Goal: Task Accomplishment & Management: Use online tool/utility

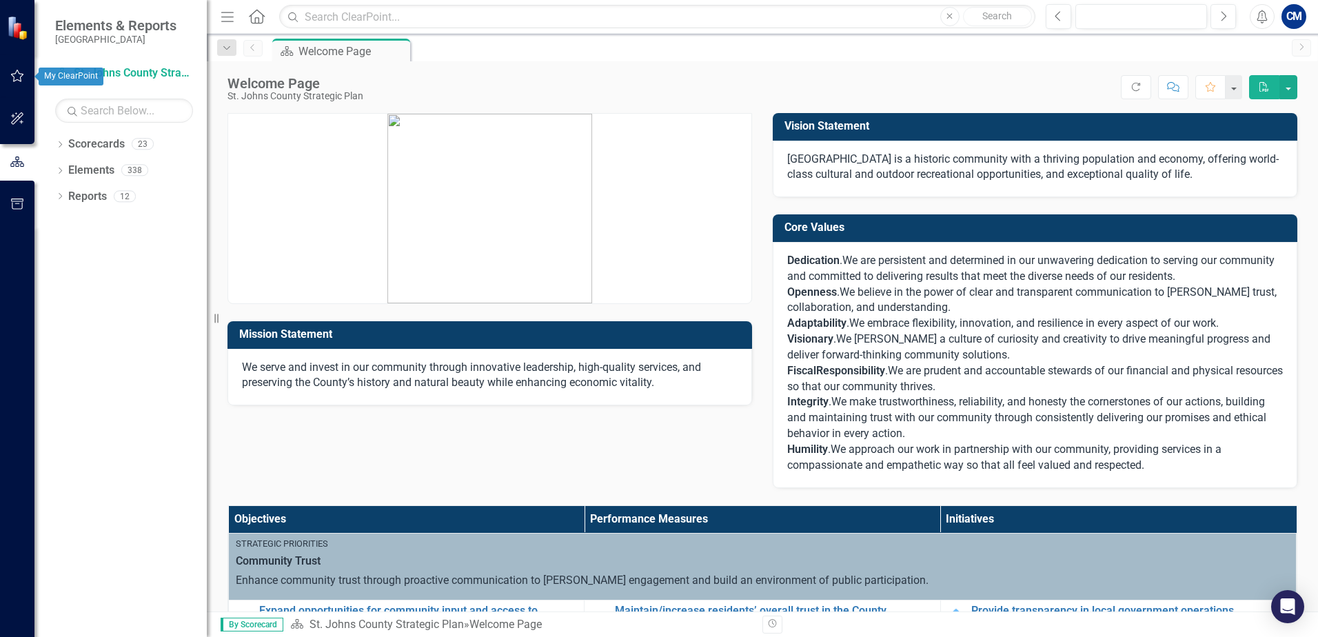
click at [22, 81] on icon "button" at bounding box center [17, 75] width 14 height 11
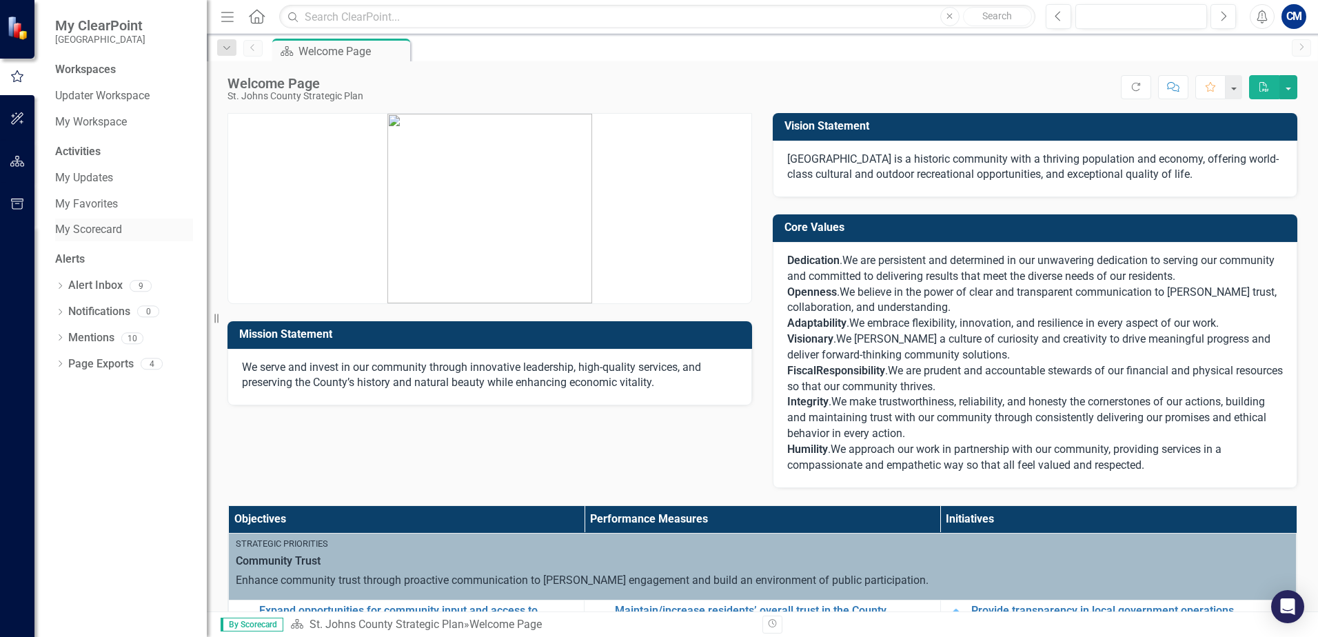
click at [103, 230] on link "My Scorecard" at bounding box center [124, 230] width 138 height 16
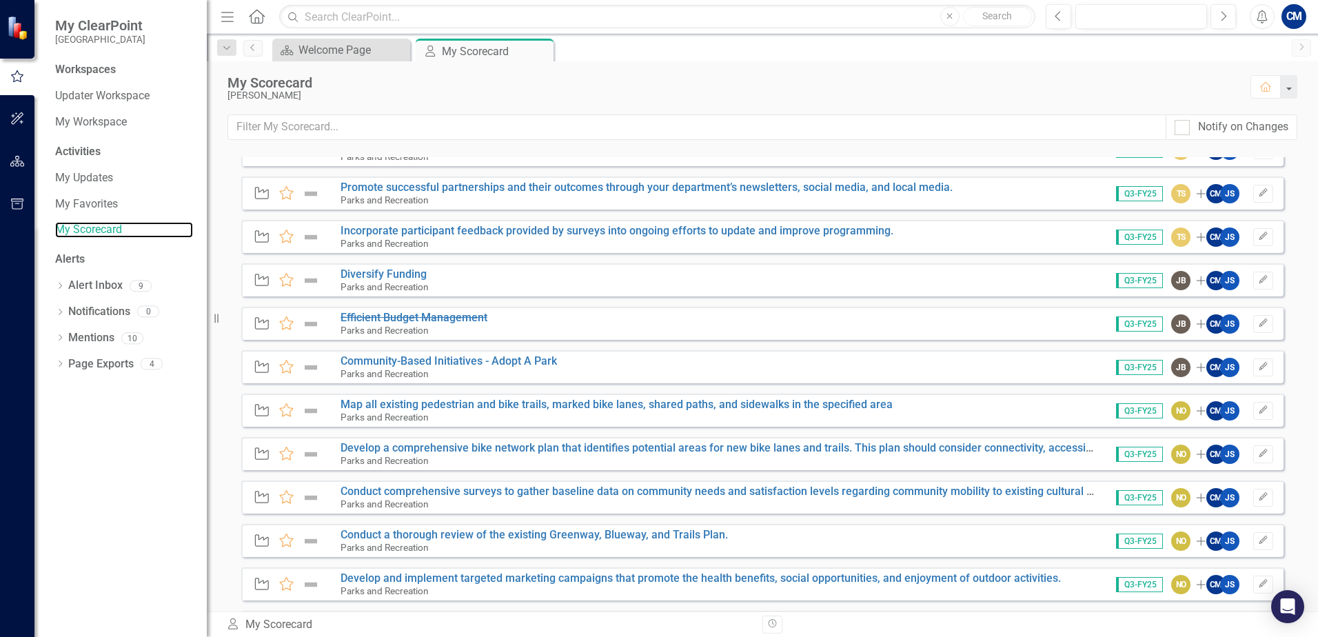
scroll to position [4436, 0]
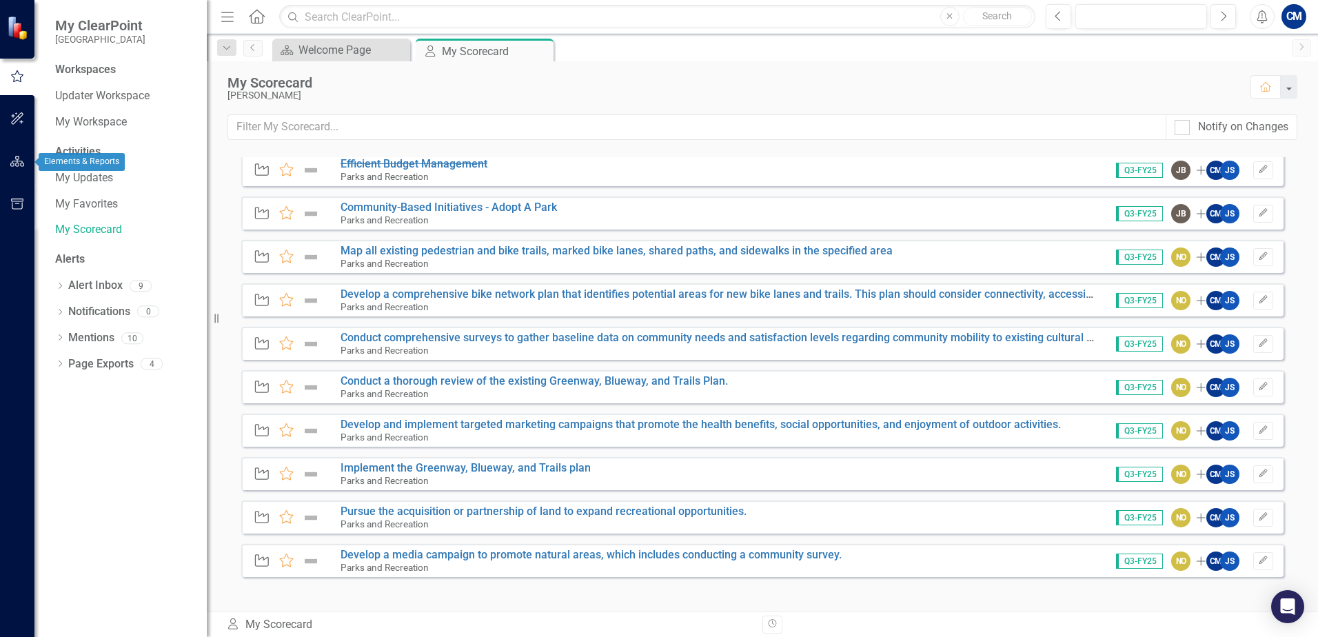
click at [17, 157] on icon "button" at bounding box center [17, 161] width 14 height 11
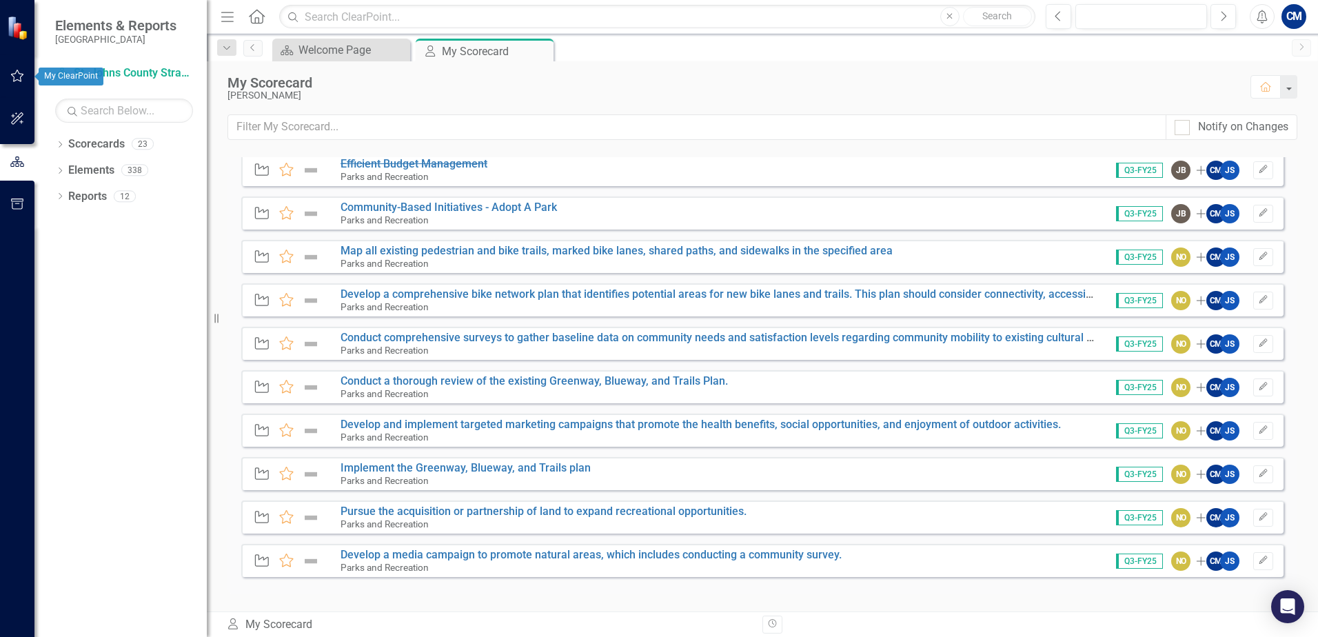
click at [26, 72] on button "button" at bounding box center [17, 76] width 31 height 29
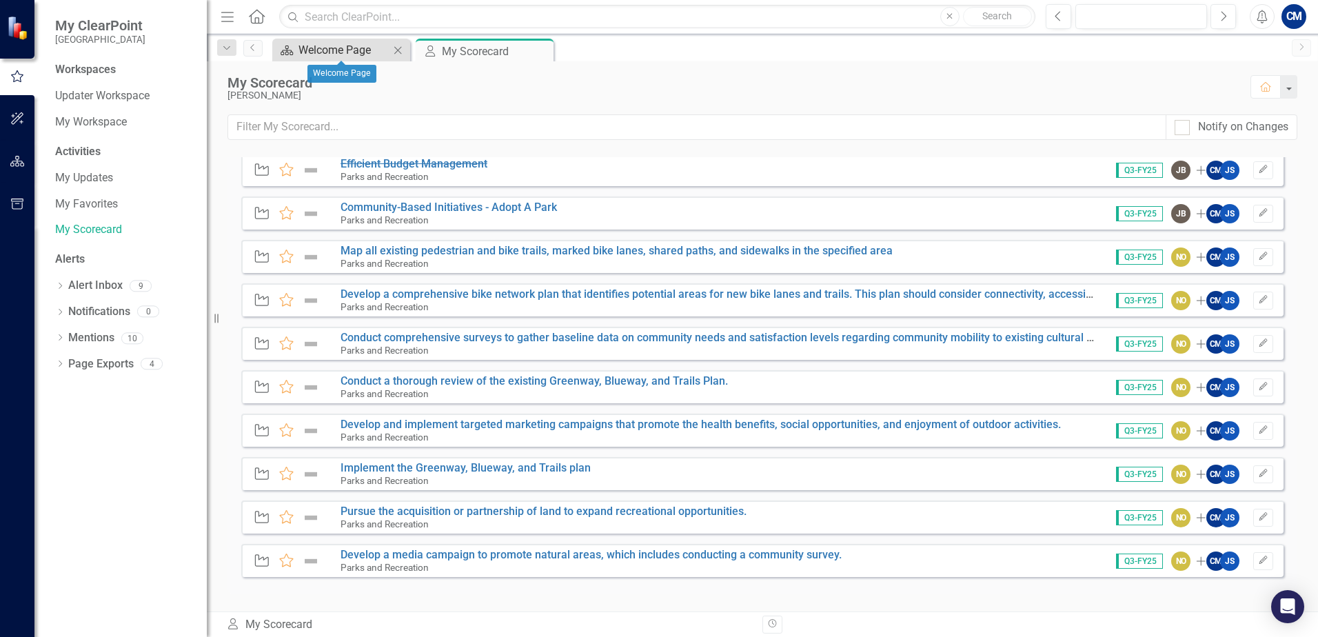
click at [316, 54] on div "Welcome Page" at bounding box center [344, 49] width 91 height 17
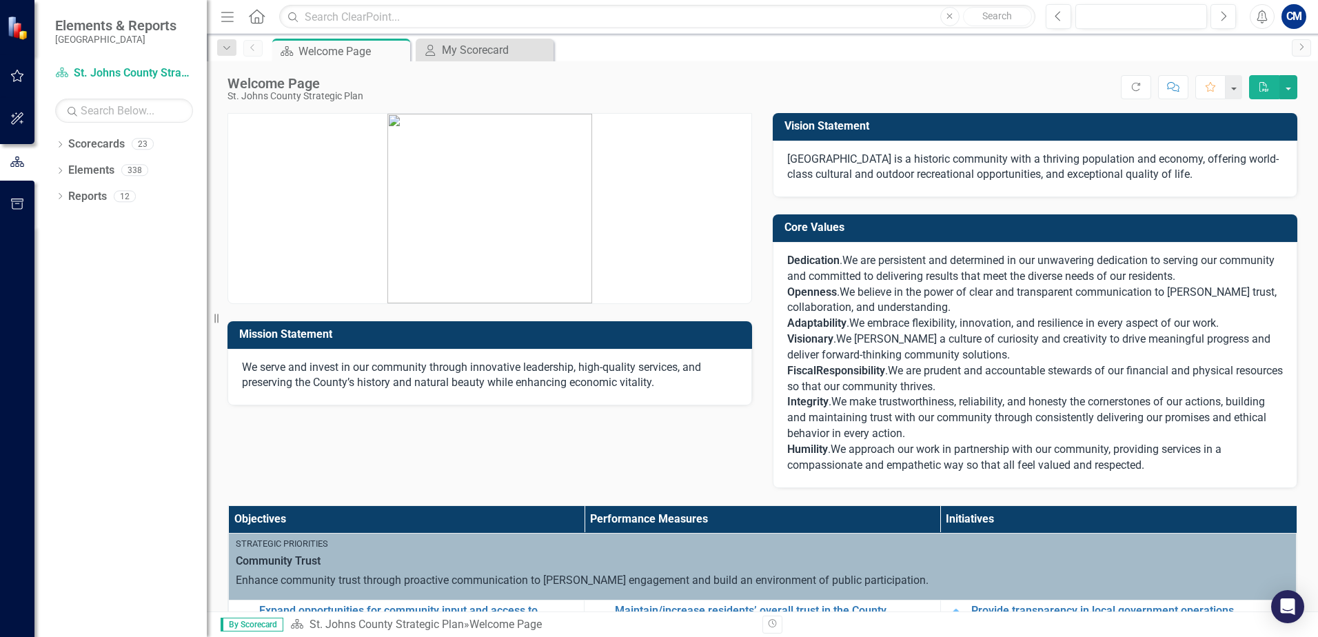
scroll to position [414, 0]
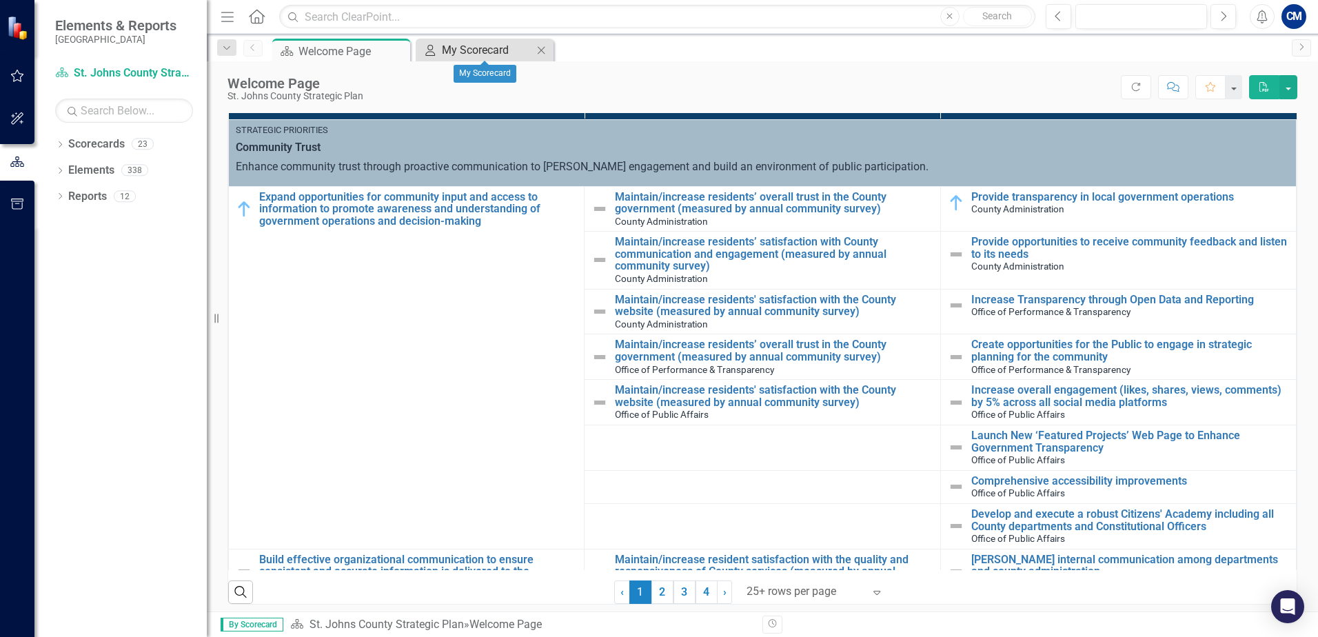
click at [450, 49] on div "My Scorecard" at bounding box center [487, 49] width 91 height 17
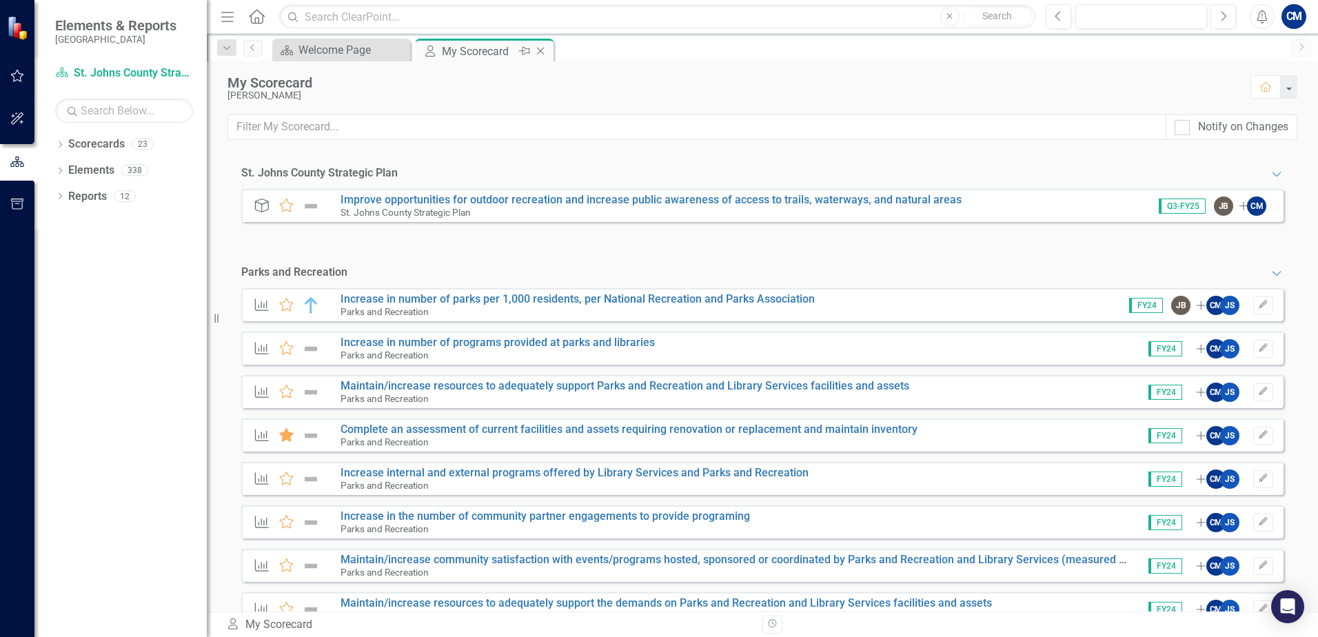
click at [539, 50] on icon "Close" at bounding box center [541, 51] width 14 height 11
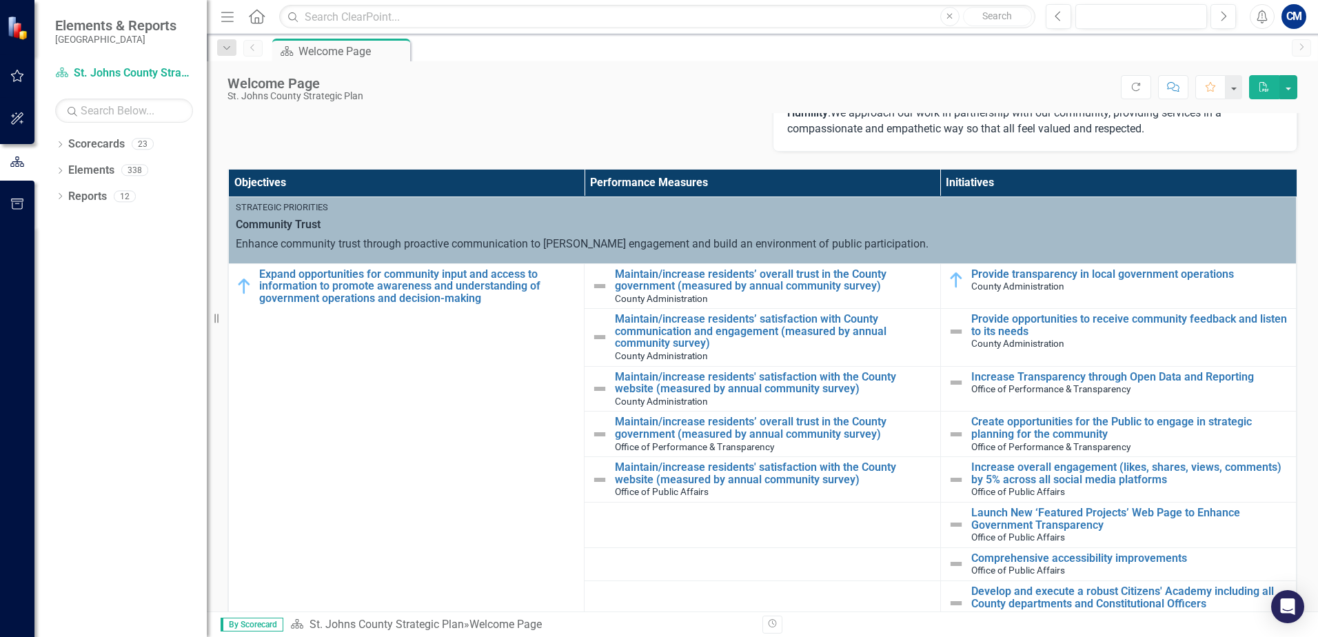
scroll to position [345, 0]
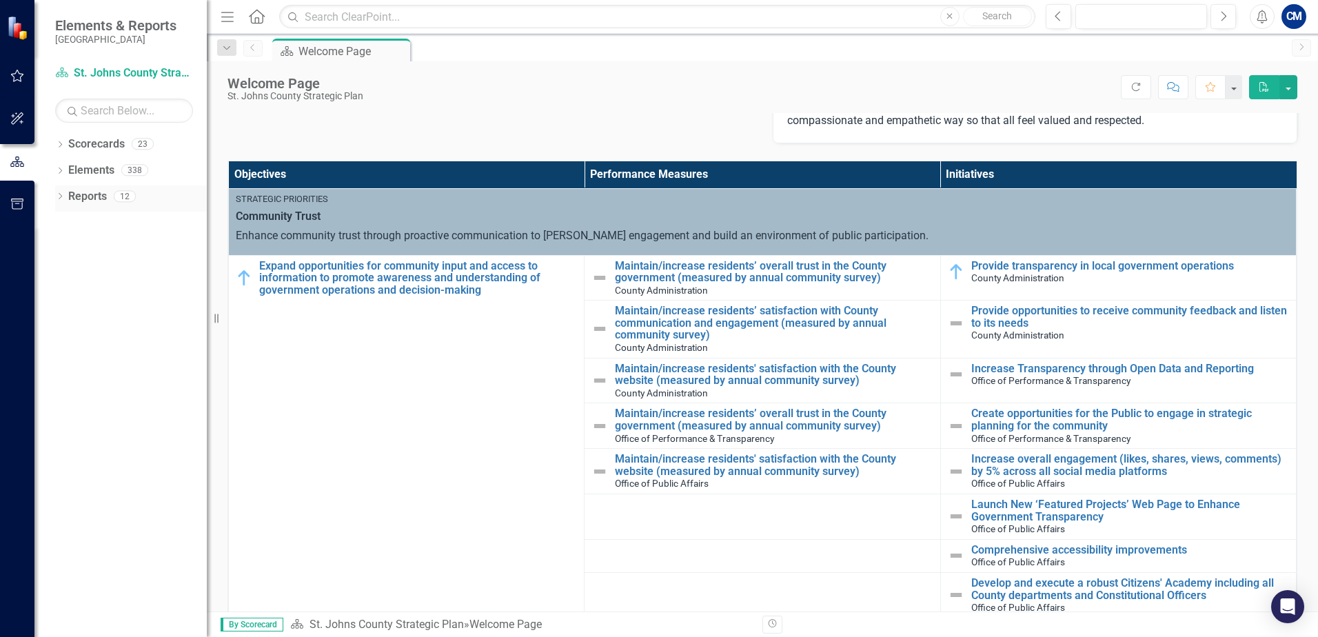
click at [89, 194] on link "Reports" at bounding box center [87, 197] width 39 height 16
click at [72, 198] on link "Reports" at bounding box center [87, 197] width 39 height 16
click at [60, 199] on icon at bounding box center [60, 196] width 3 height 6
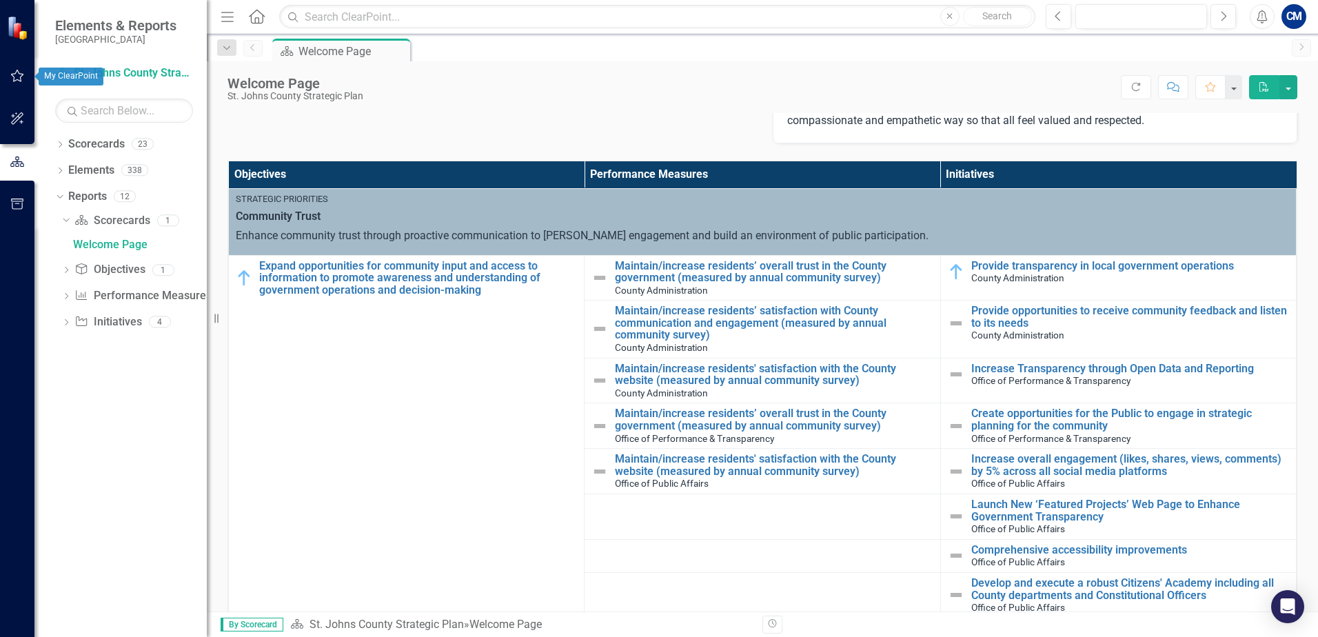
click at [12, 77] on icon "button" at bounding box center [17, 75] width 14 height 11
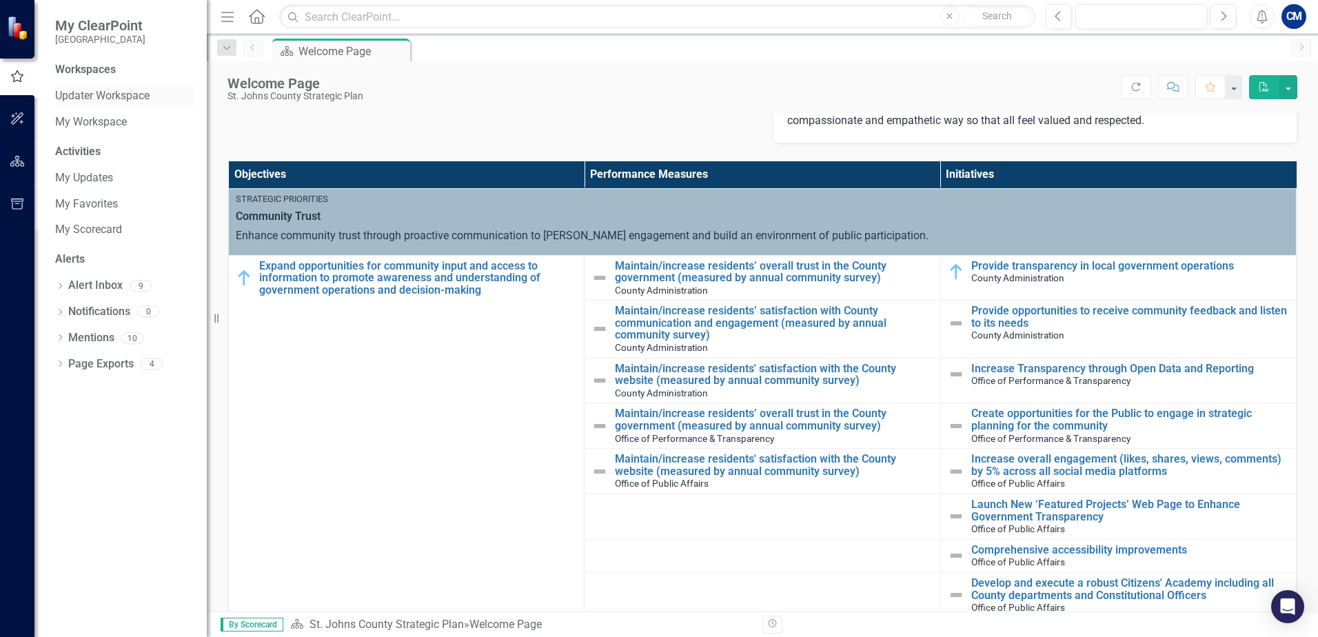
click at [94, 97] on link "Updater Workspace" at bounding box center [124, 96] width 138 height 16
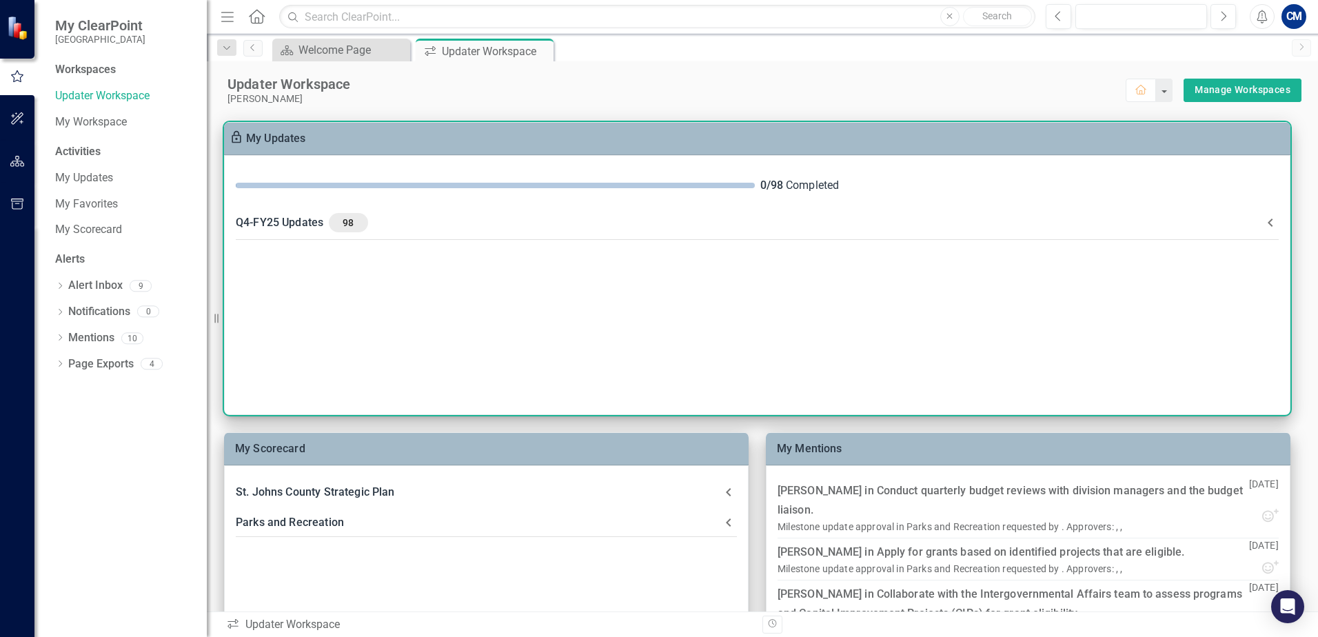
click at [1190, 222] on div "Q4-FY25 Updates 98" at bounding box center [749, 222] width 1027 height 19
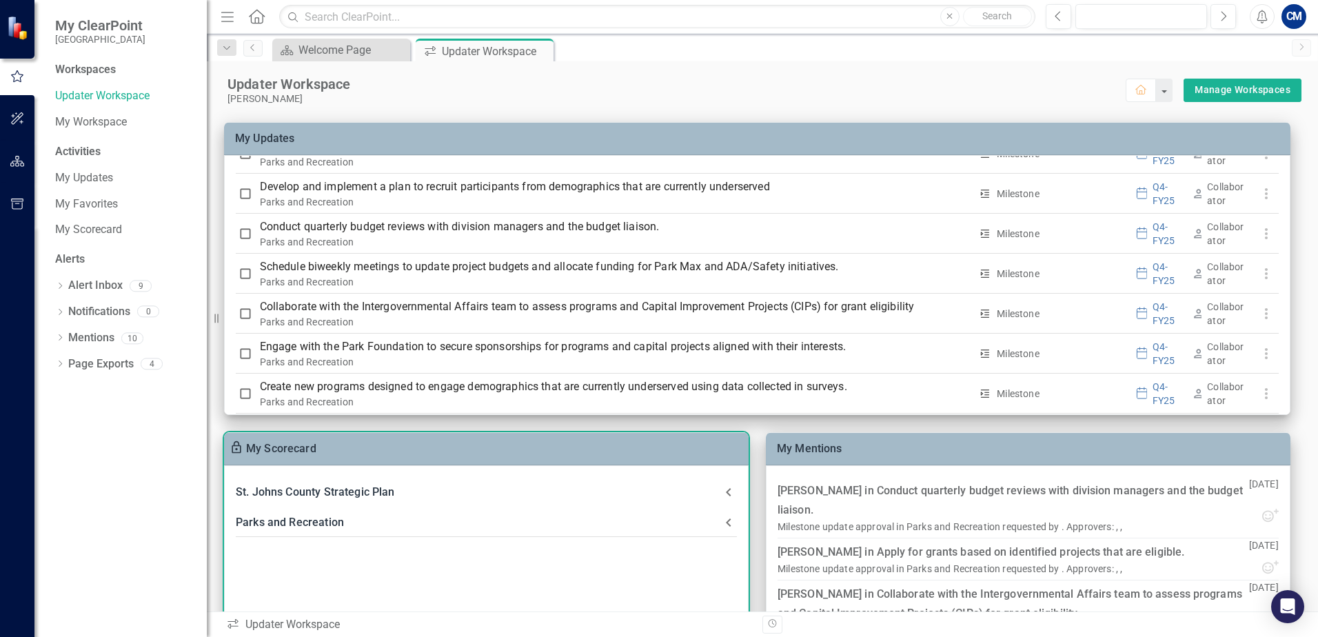
scroll to position [2551, 0]
click at [310, 521] on div "Parks and Recreation" at bounding box center [478, 522] width 485 height 19
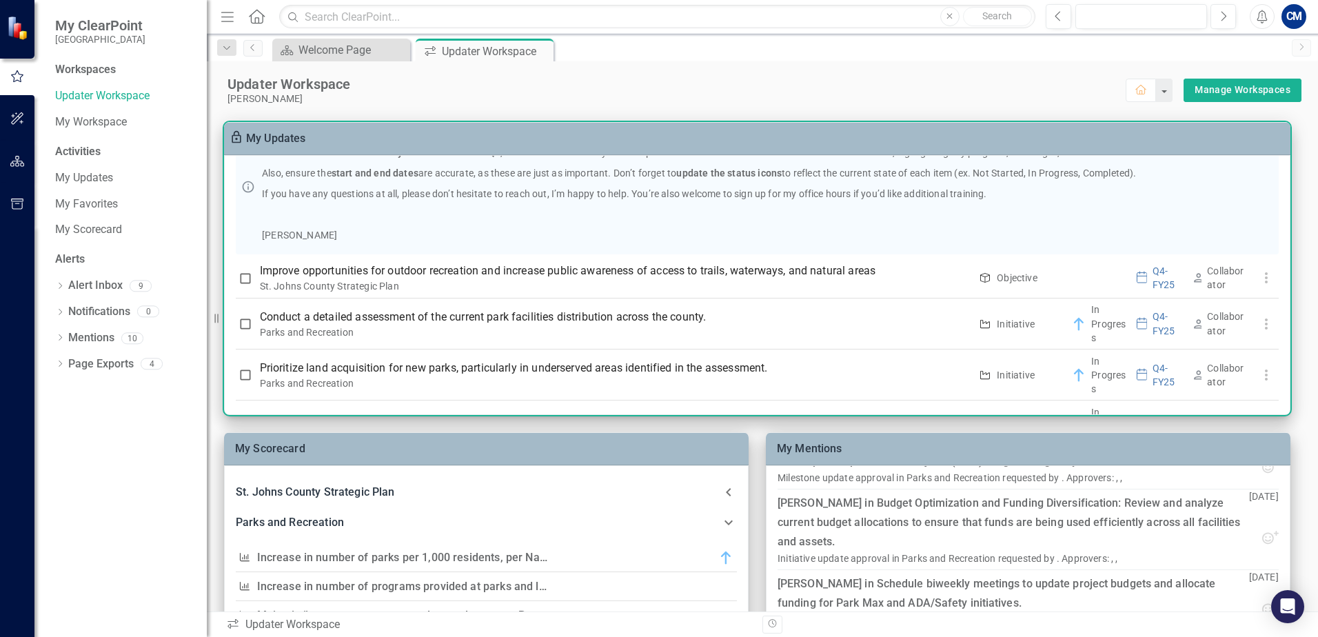
scroll to position [0, 0]
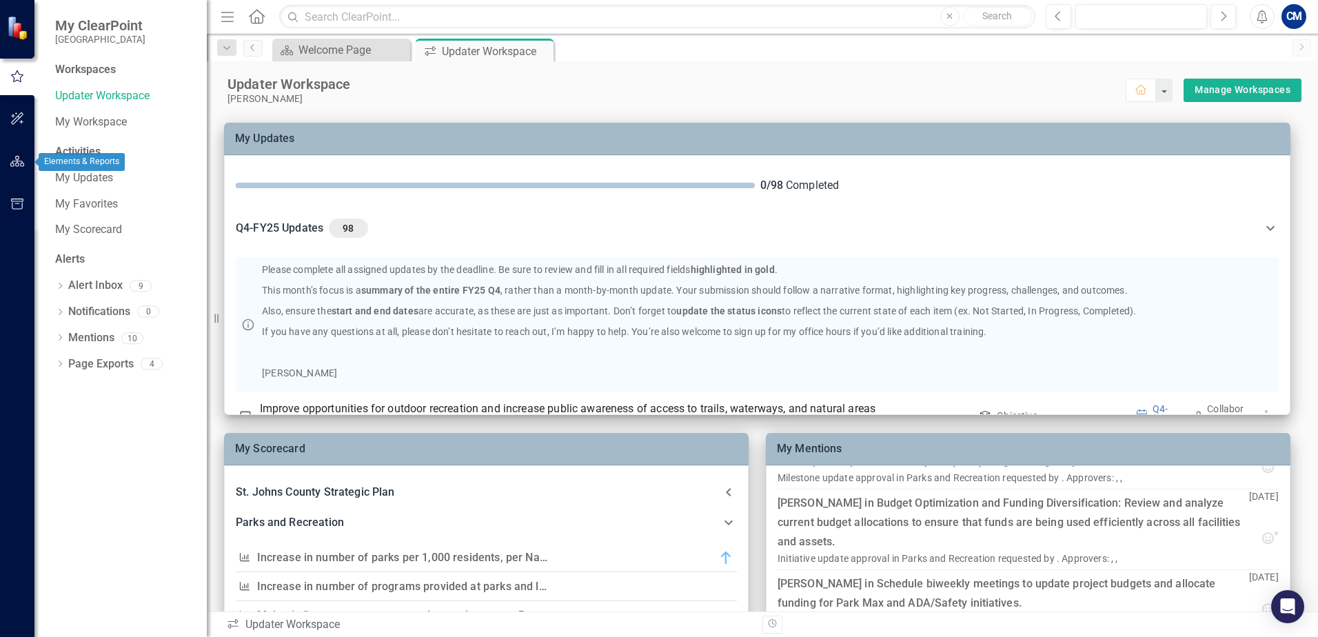
click at [19, 161] on icon "button" at bounding box center [17, 161] width 14 height 11
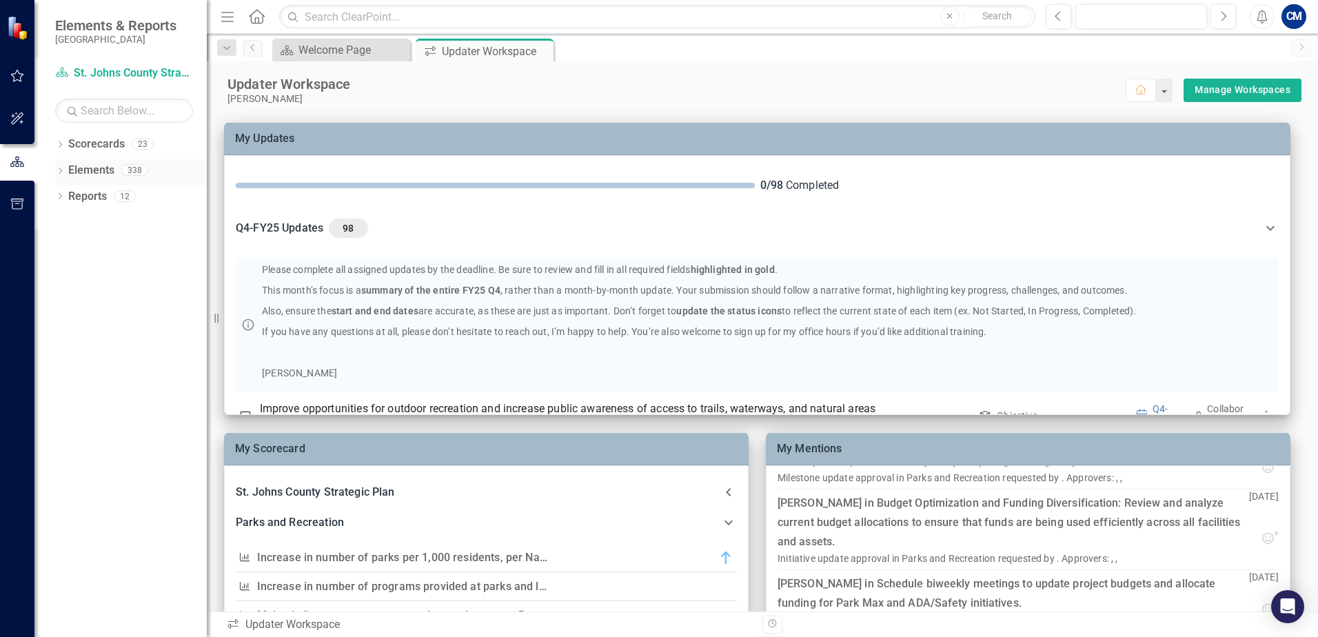
click at [59, 165] on div "Dropdown Elements 338" at bounding box center [131, 172] width 152 height 26
click at [63, 172] on icon "Dropdown" at bounding box center [60, 172] width 10 height 8
click at [61, 145] on icon at bounding box center [60, 144] width 3 height 6
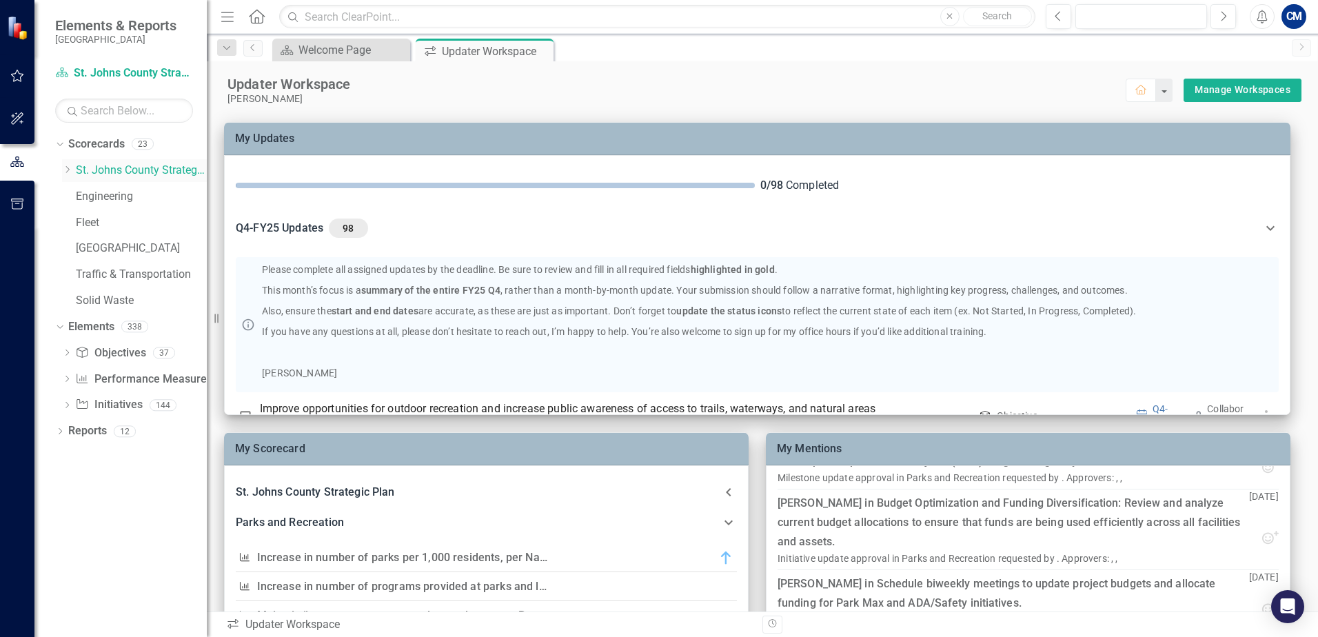
click at [70, 171] on icon "Dropdown" at bounding box center [67, 169] width 10 height 8
